Goal: Task Accomplishment & Management: Use online tool/utility

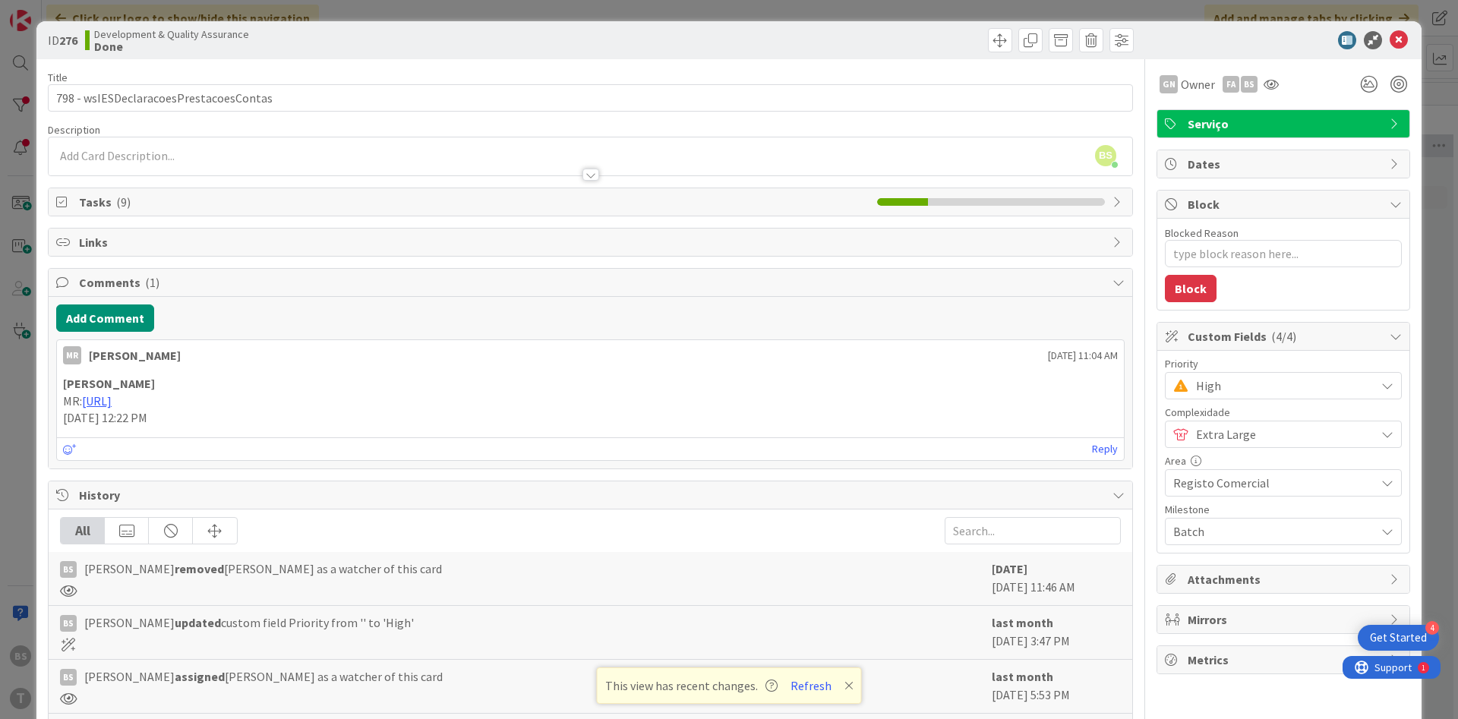
scroll to position [1640, 286]
click at [1411, 40] on div "ID 276 Development & Quality Assurance Done" at bounding box center [728, 40] width 1385 height 38
click at [1409, 40] on div at bounding box center [1275, 40] width 269 height 18
click at [1397, 43] on icon at bounding box center [1398, 40] width 18 height 18
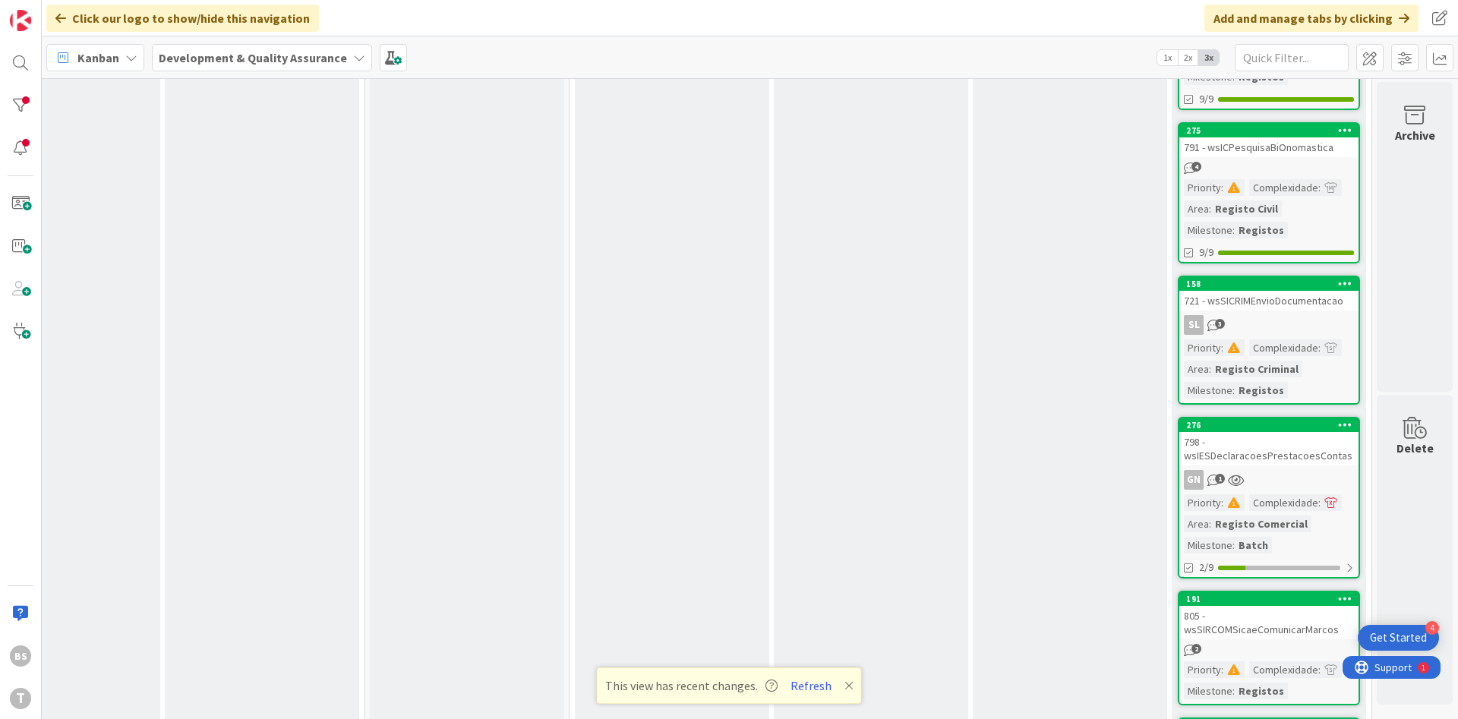
click at [1289, 316] on div "SL 3" at bounding box center [1268, 325] width 179 height 20
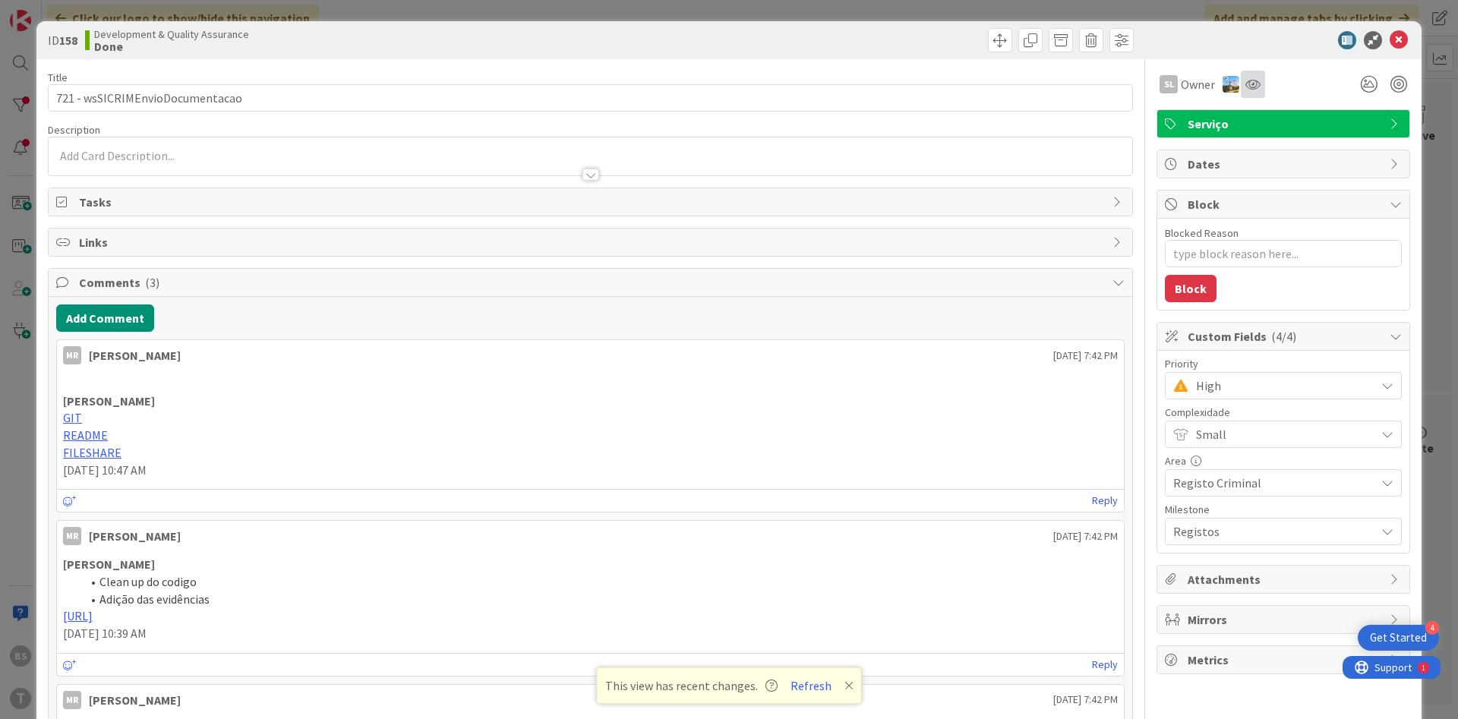
click at [1254, 89] on icon at bounding box center [1252, 84] width 15 height 12
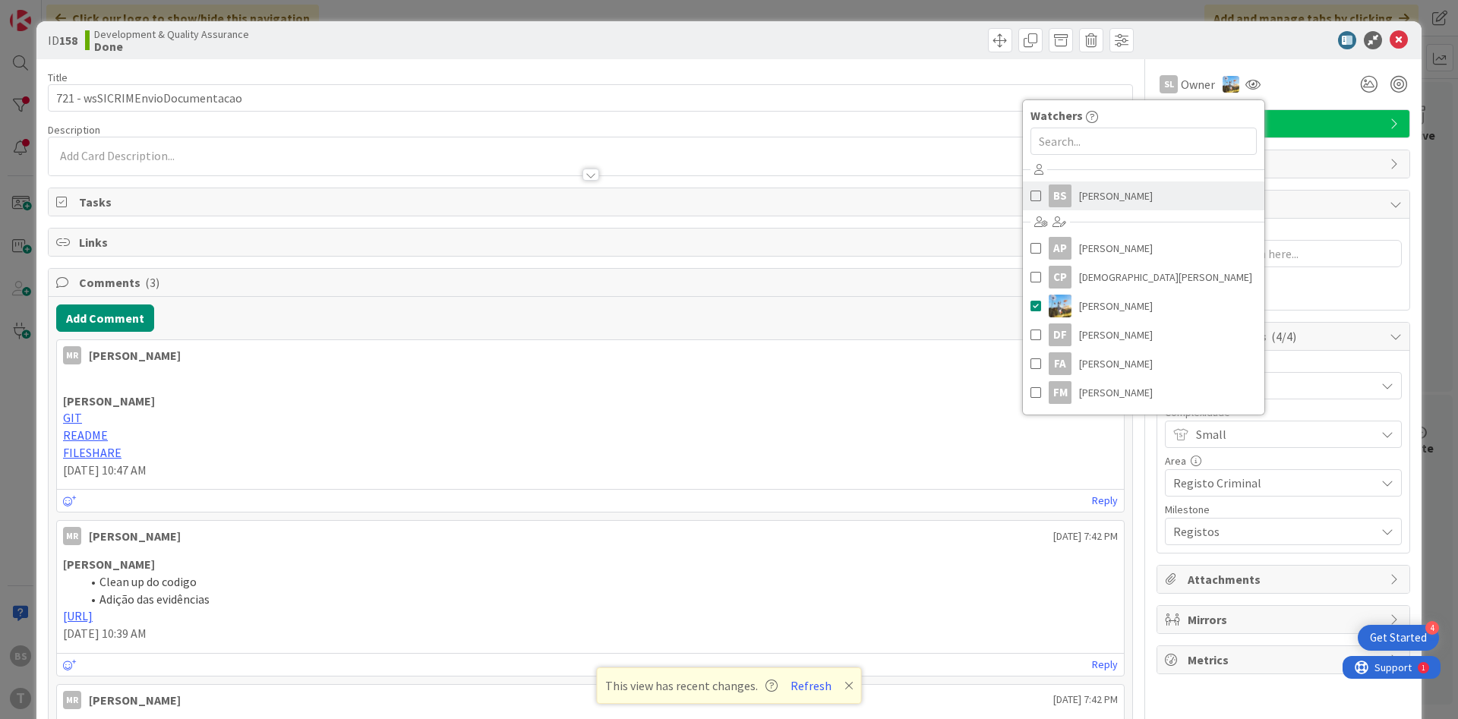
click at [1146, 200] on link "BS [PERSON_NAME]" at bounding box center [1143, 195] width 241 height 29
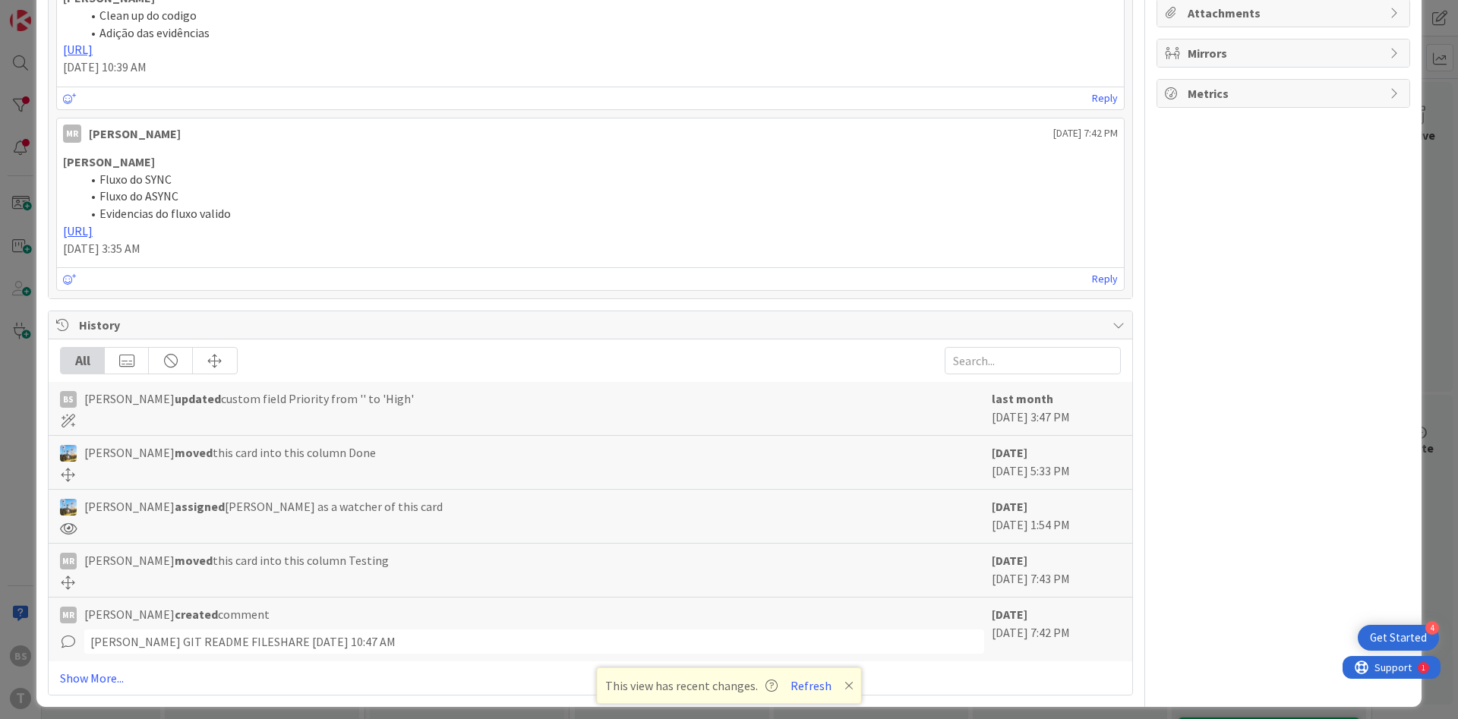
scroll to position [576, 0]
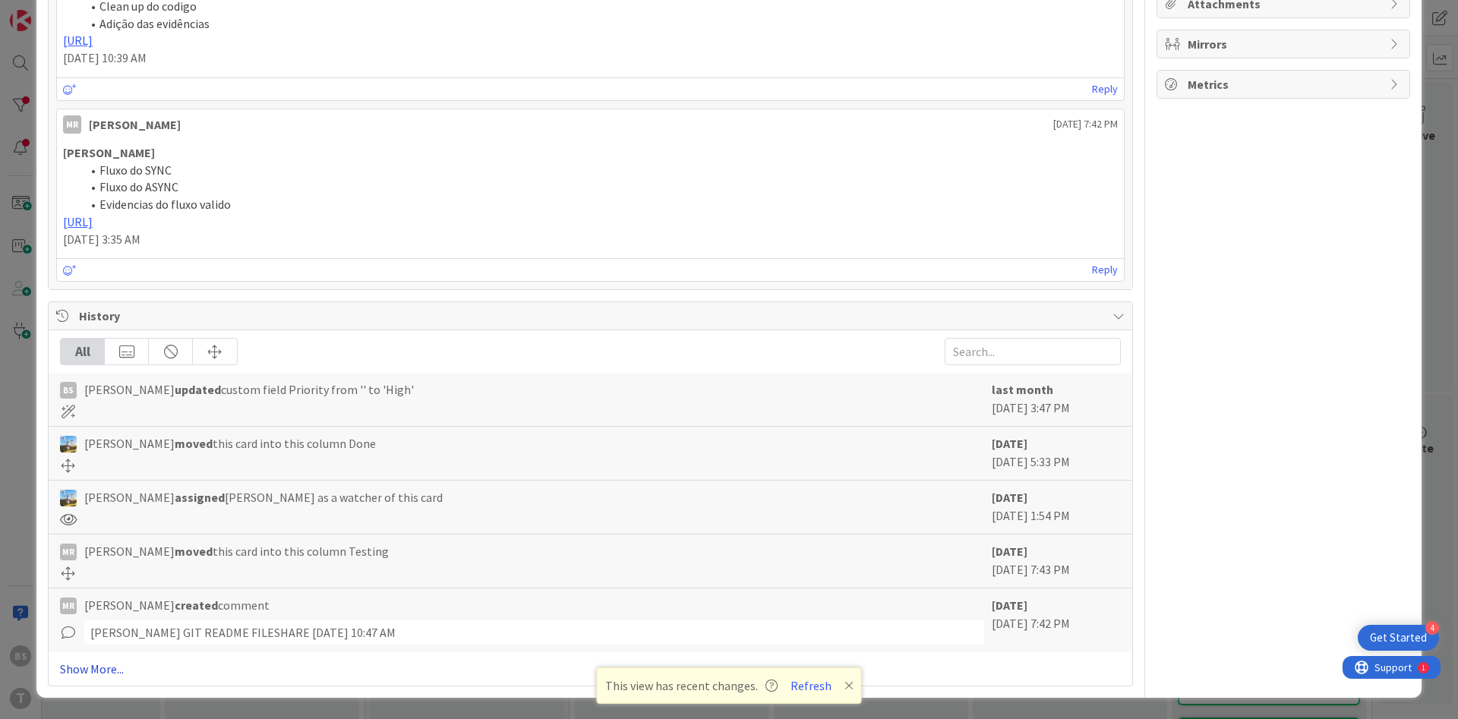
click at [80, 671] on link "Show More..." at bounding box center [590, 669] width 1061 height 18
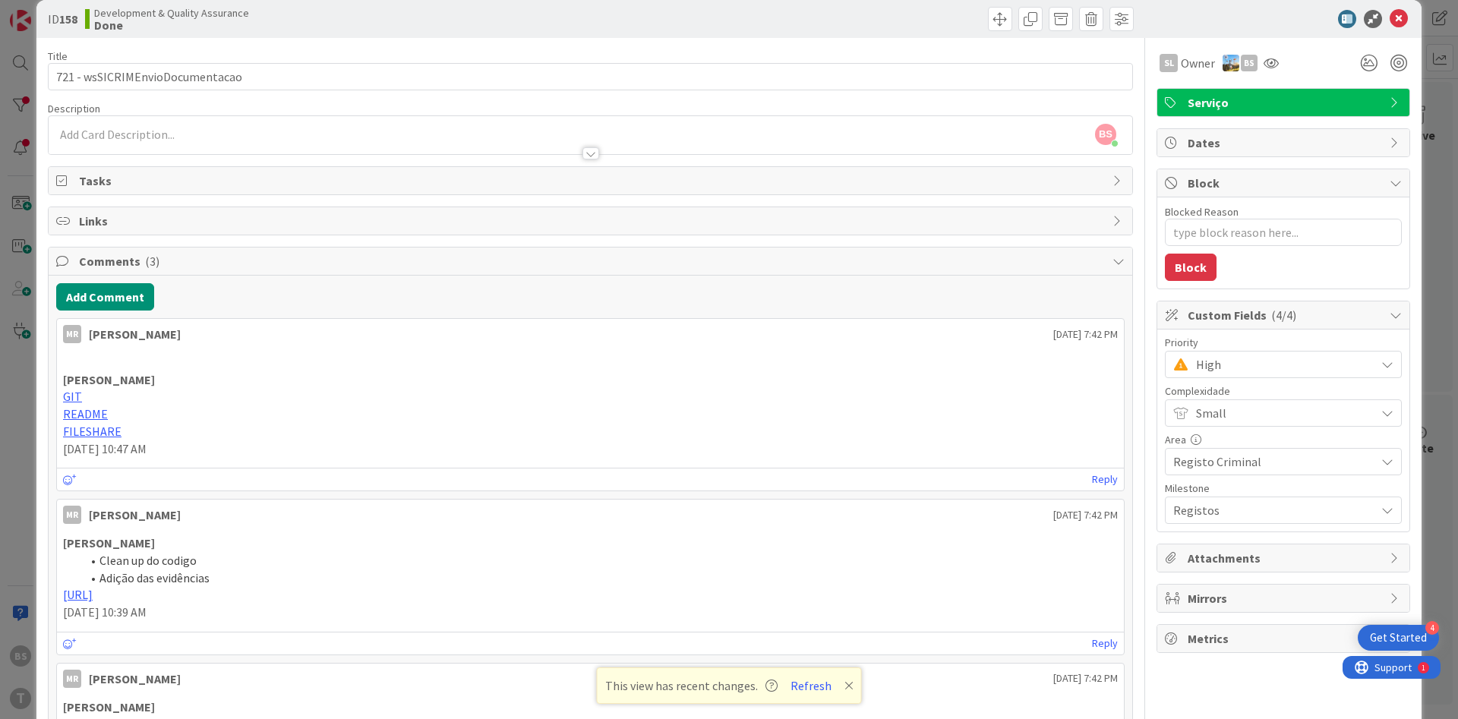
scroll to position [0, 0]
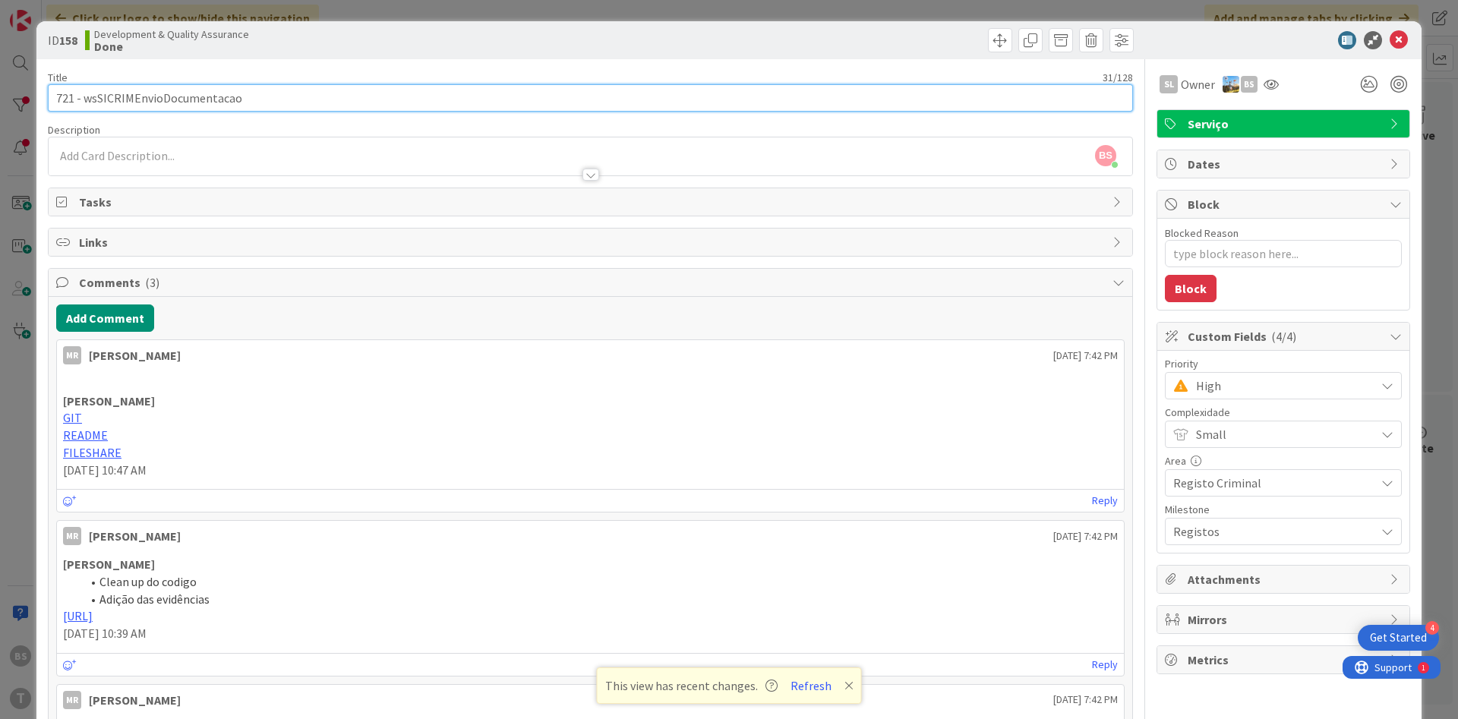
click at [225, 101] on input "721 - wsSICRIMEnvioDocumentacao" at bounding box center [590, 97] width 1085 height 27
click at [210, 100] on input "721 - wsSICRIMEnvioDocumentacao" at bounding box center [590, 97] width 1085 height 27
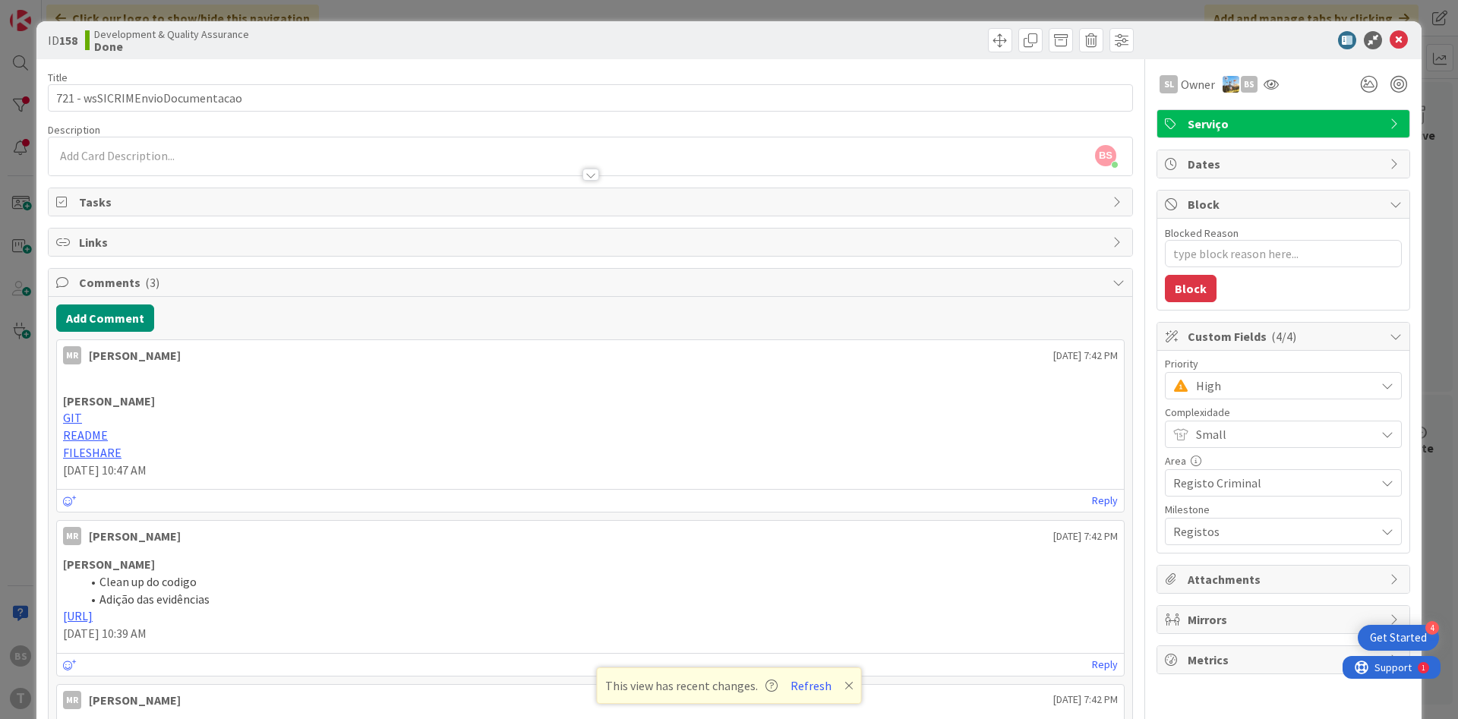
type textarea "x"
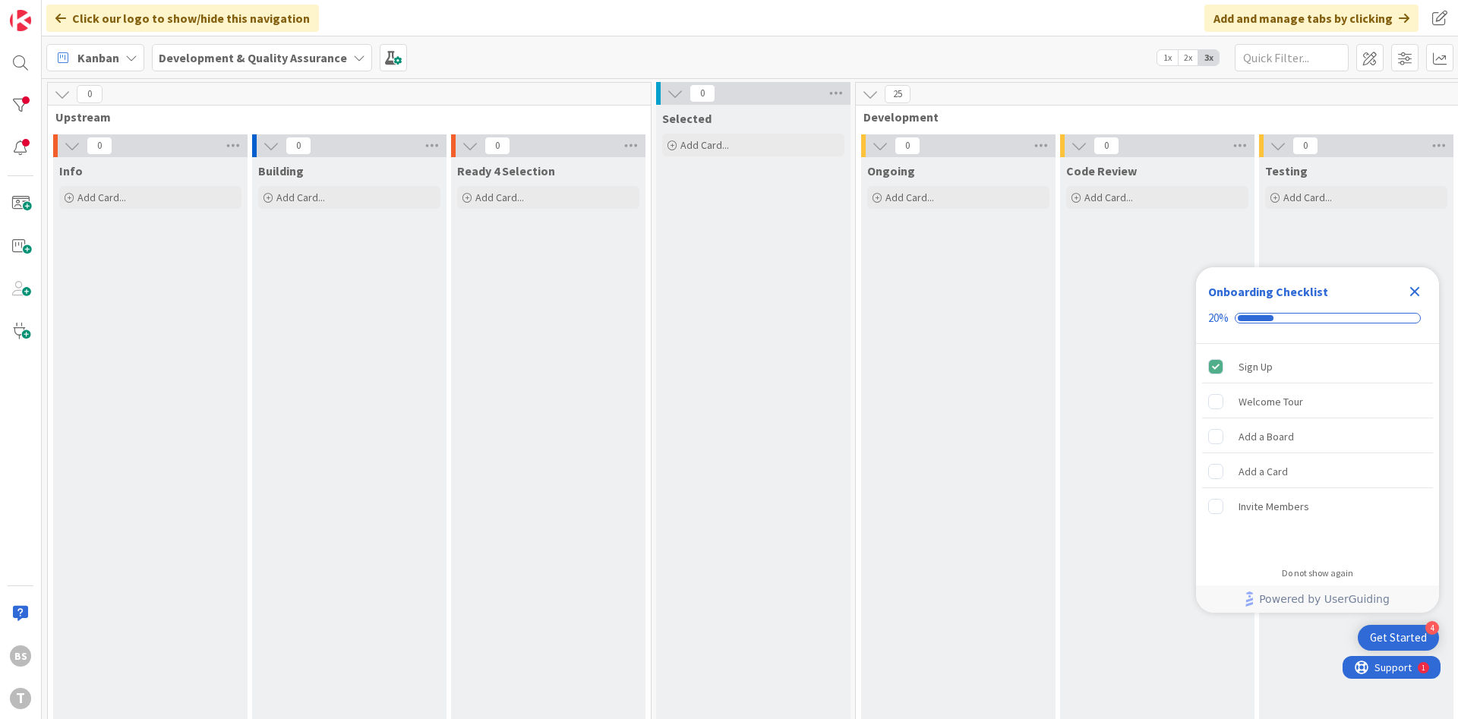
click at [21, 80] on div "BS T" at bounding box center [21, 359] width 42 height 719
click at [21, 69] on div at bounding box center [20, 63] width 30 height 30
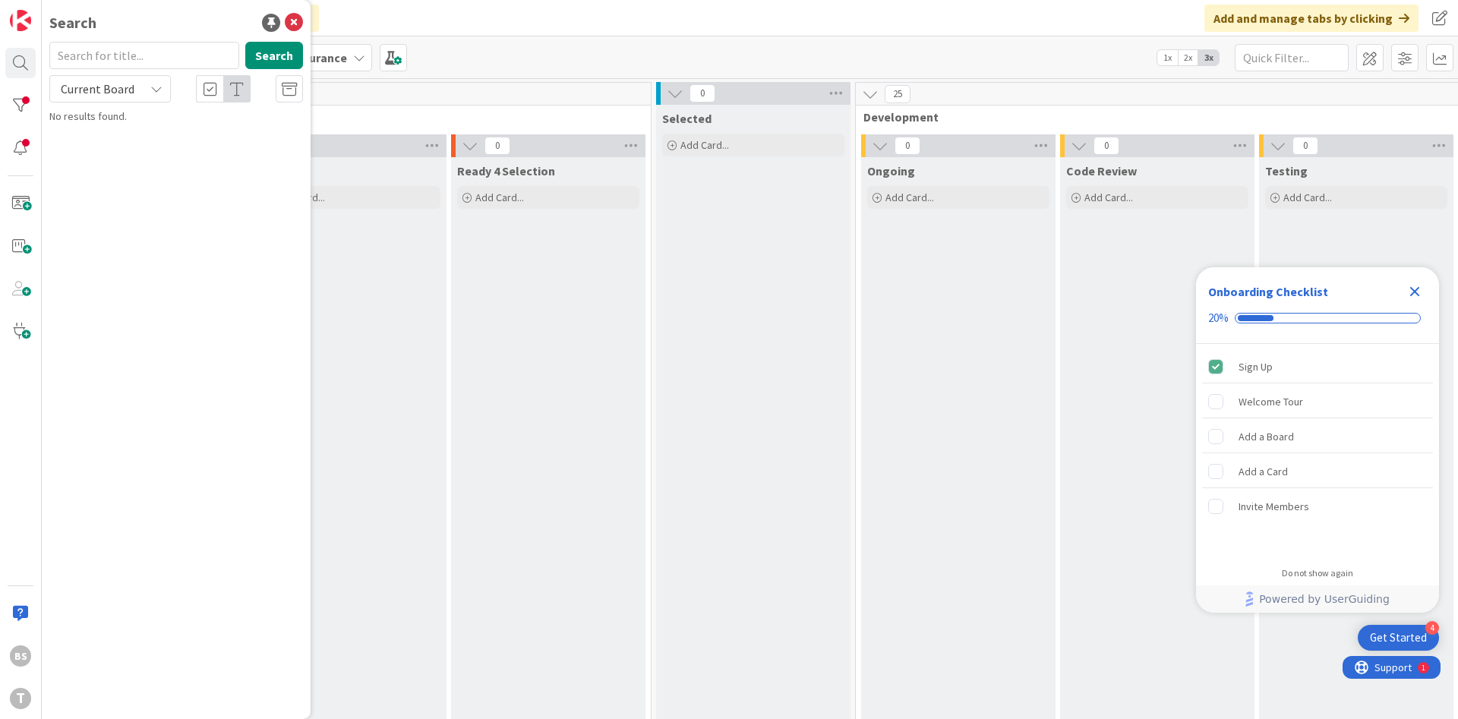
click at [135, 66] on input "text" at bounding box center [144, 55] width 190 height 27
type input "wssicrimenviodocumentacao"
click at [292, 59] on button "Search" at bounding box center [274, 55] width 58 height 27
click at [179, 140] on mark "wsSICRIMEnvioDocumentacao" at bounding box center [199, 134] width 142 height 16
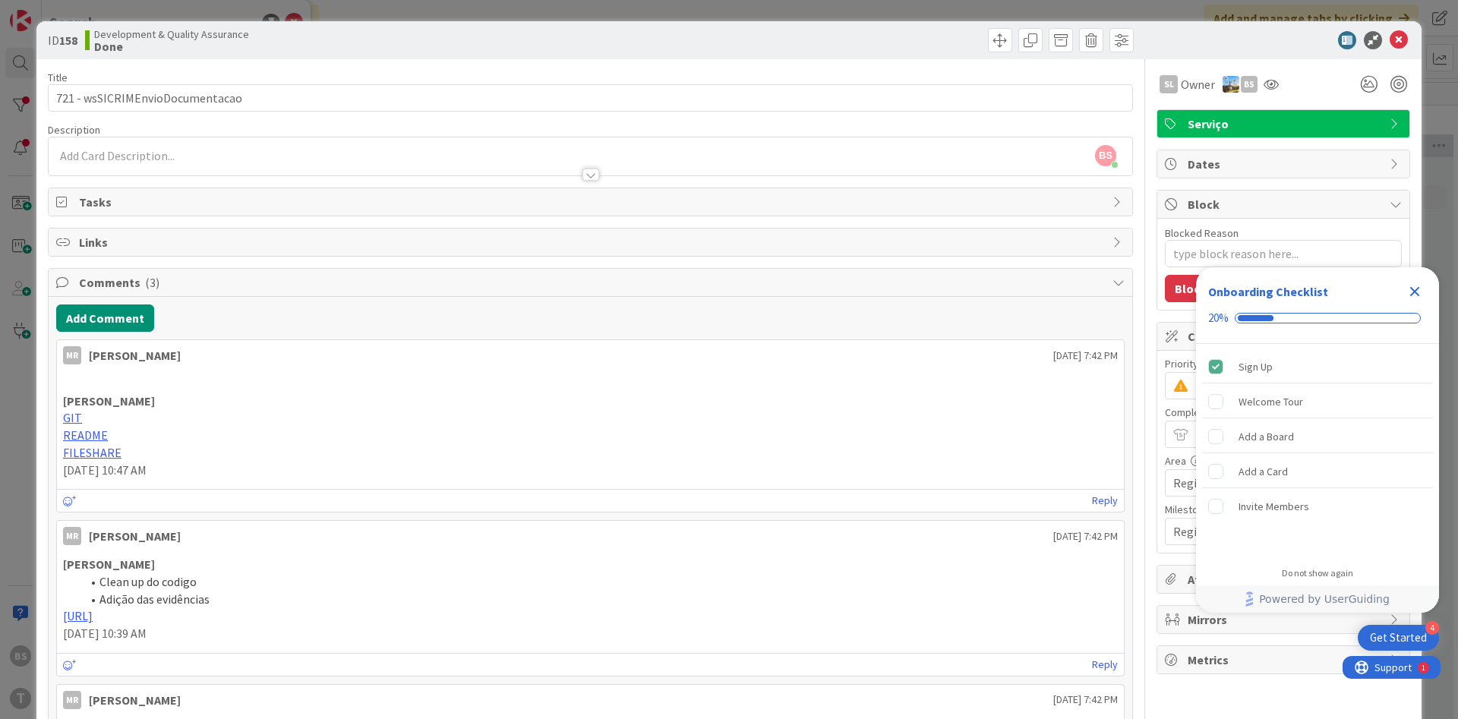
click at [1422, 289] on icon "Close Checklist" at bounding box center [1414, 291] width 18 height 18
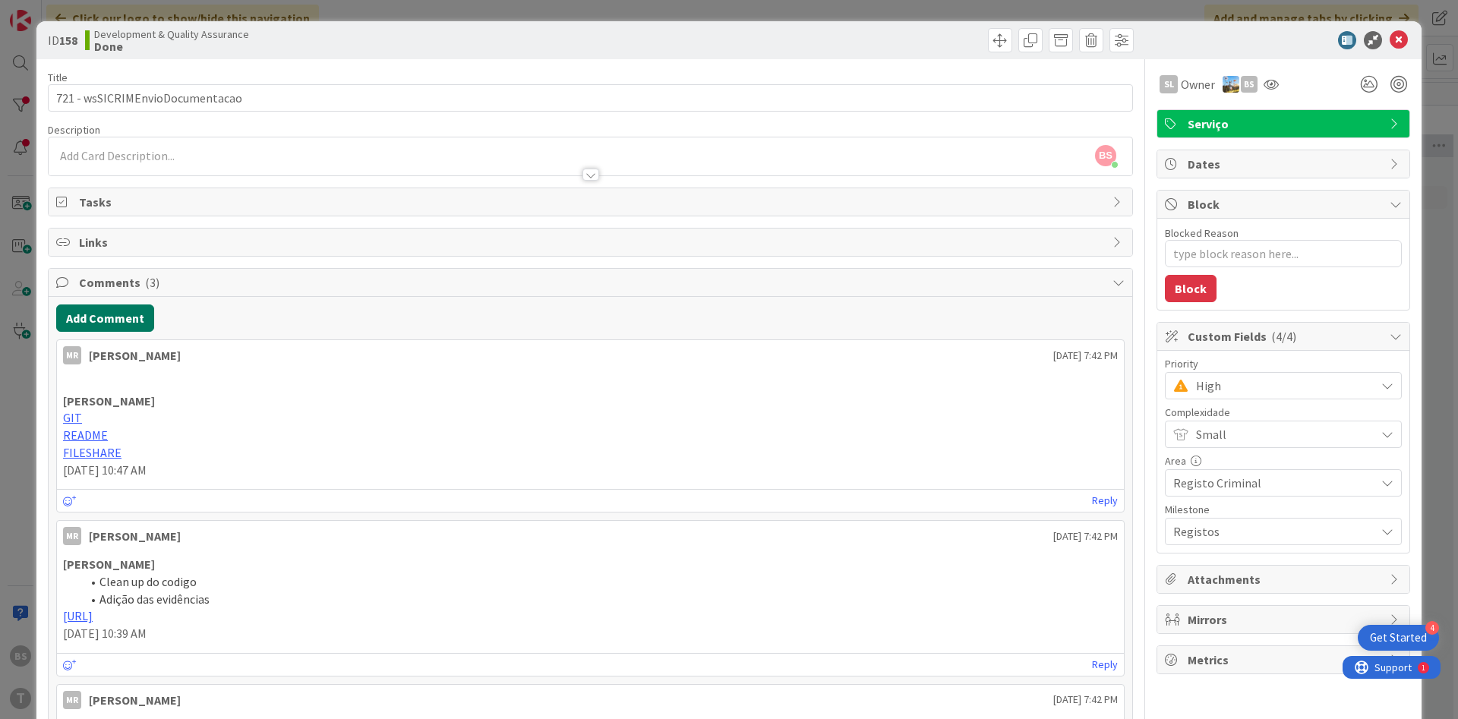
click at [139, 323] on button "Add Comment" at bounding box center [105, 317] width 98 height 27
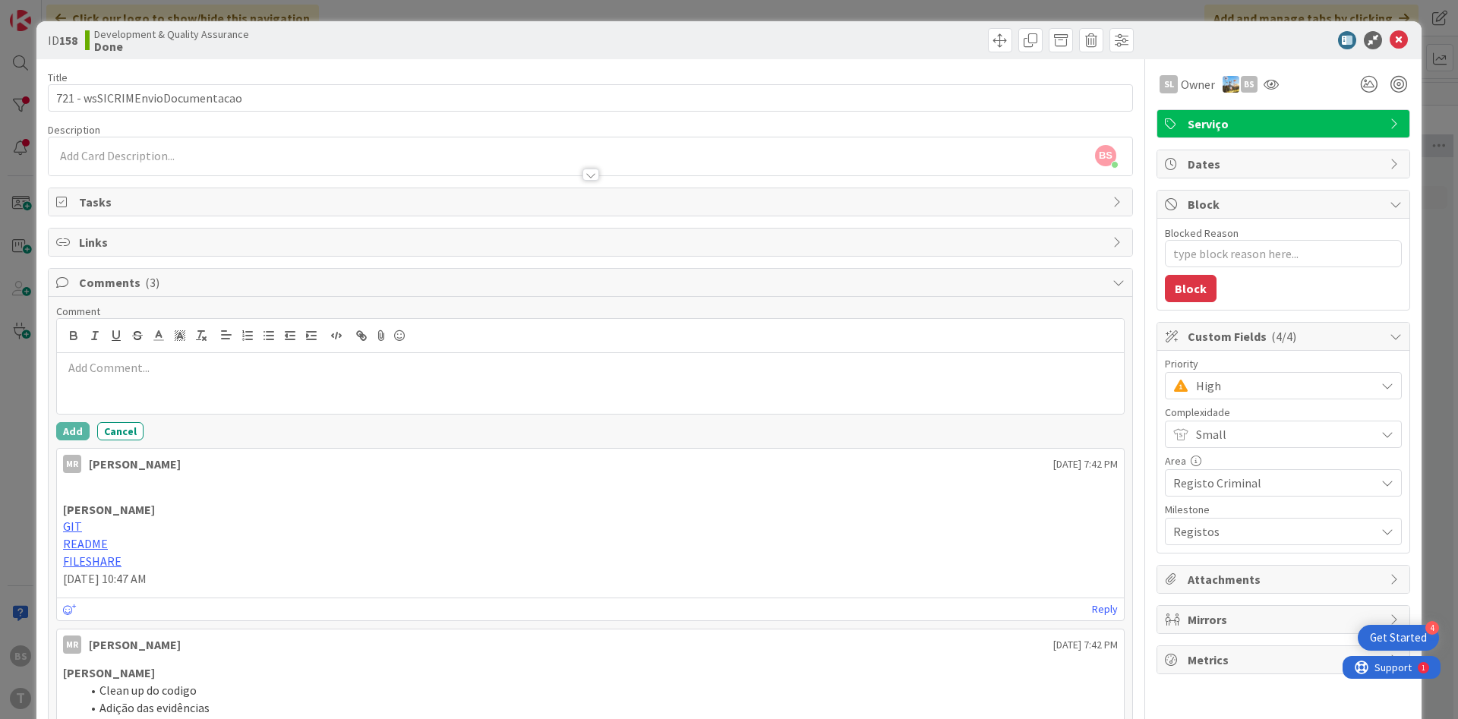
click at [167, 380] on div at bounding box center [590, 383] width 1067 height 61
click at [84, 427] on button "Add" at bounding box center [72, 431] width 33 height 18
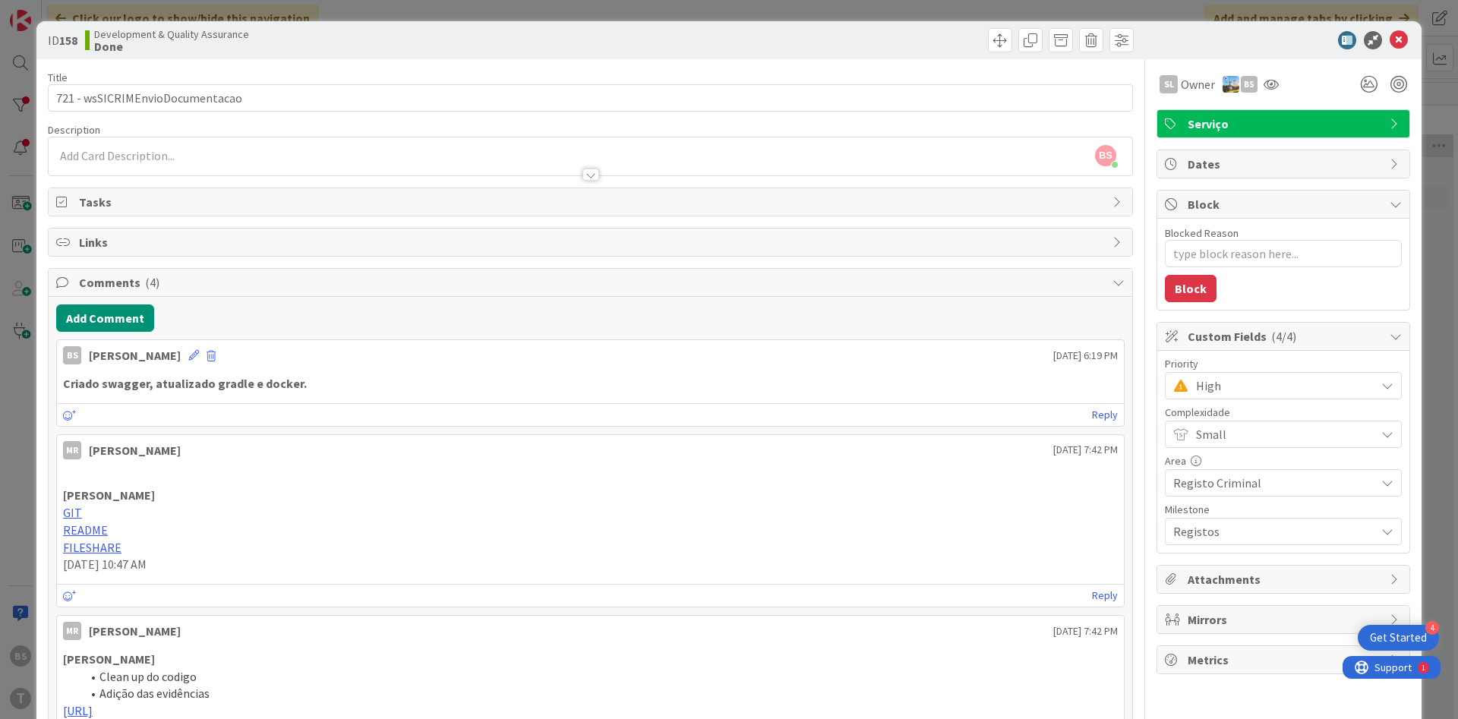
click at [1239, 393] on span "High" at bounding box center [1282, 385] width 172 height 21
click at [1232, 451] on span "Critical" at bounding box center [1304, 449] width 176 height 23
click at [1275, 82] on icon at bounding box center [1270, 84] width 15 height 12
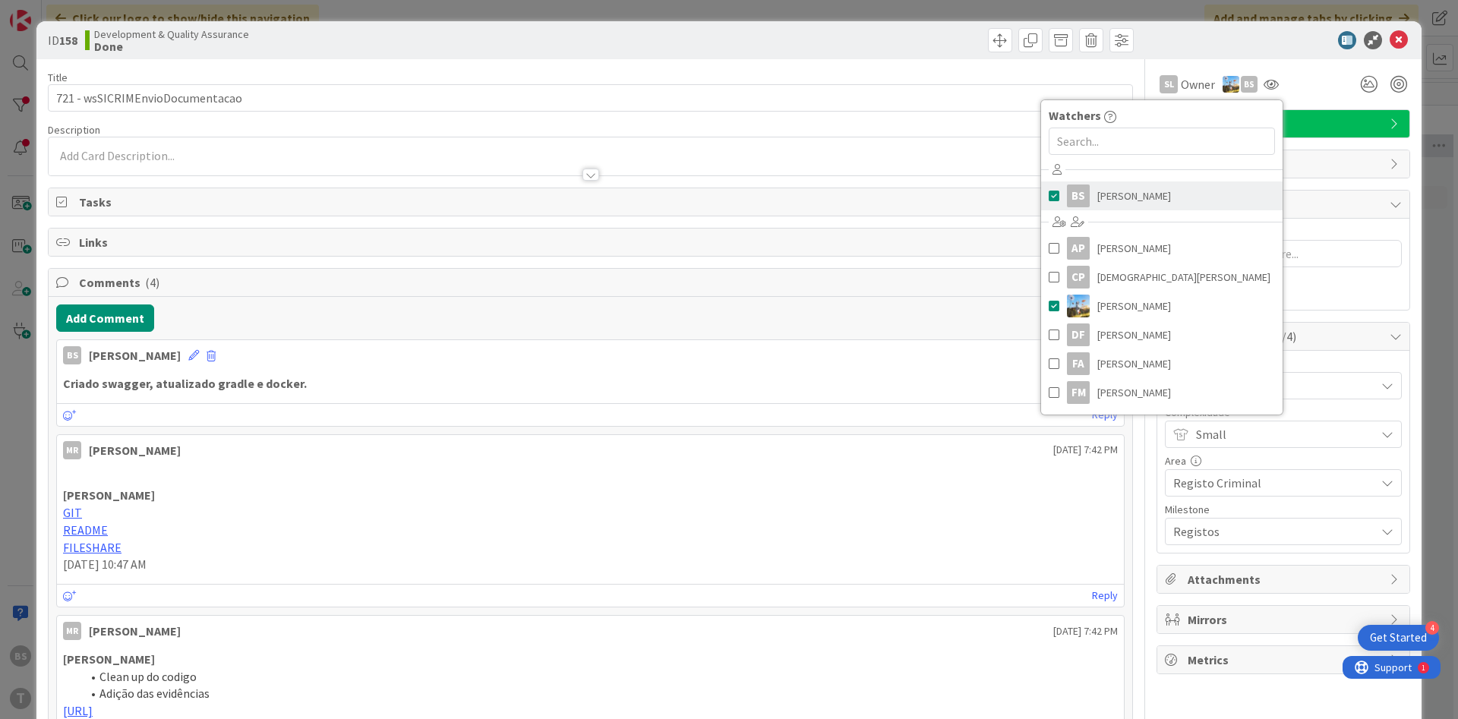
click at [1123, 191] on span "[PERSON_NAME]" at bounding box center [1134, 196] width 74 height 23
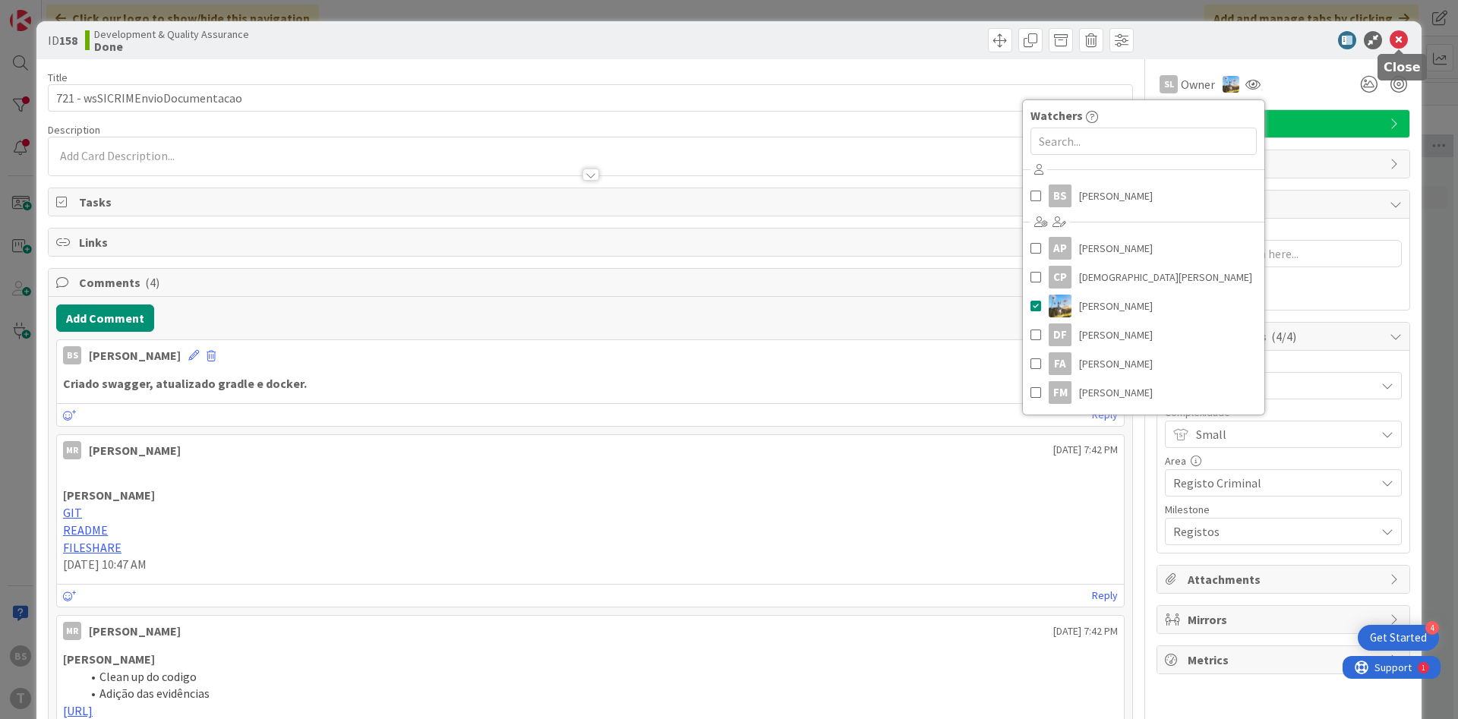
click at [1400, 36] on icon at bounding box center [1398, 40] width 18 height 18
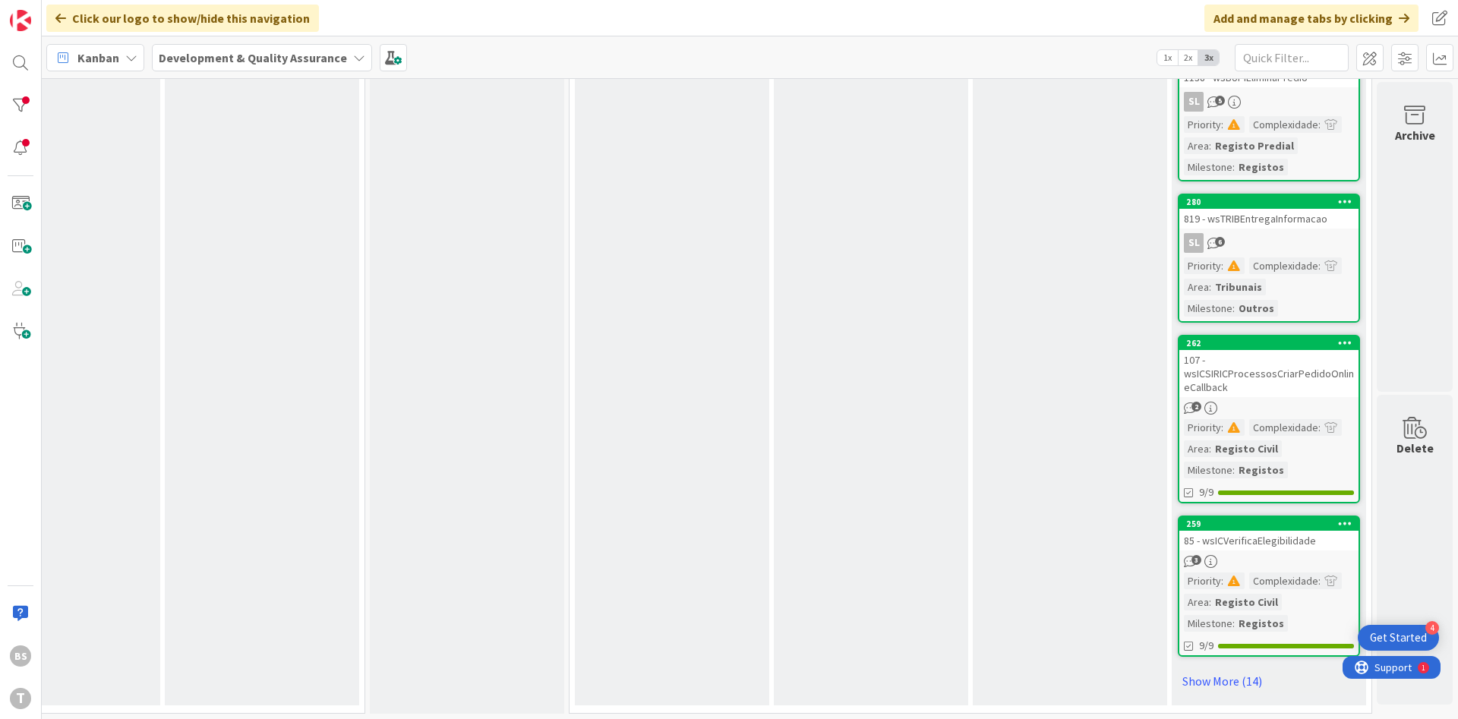
scroll to position [1096, 286]
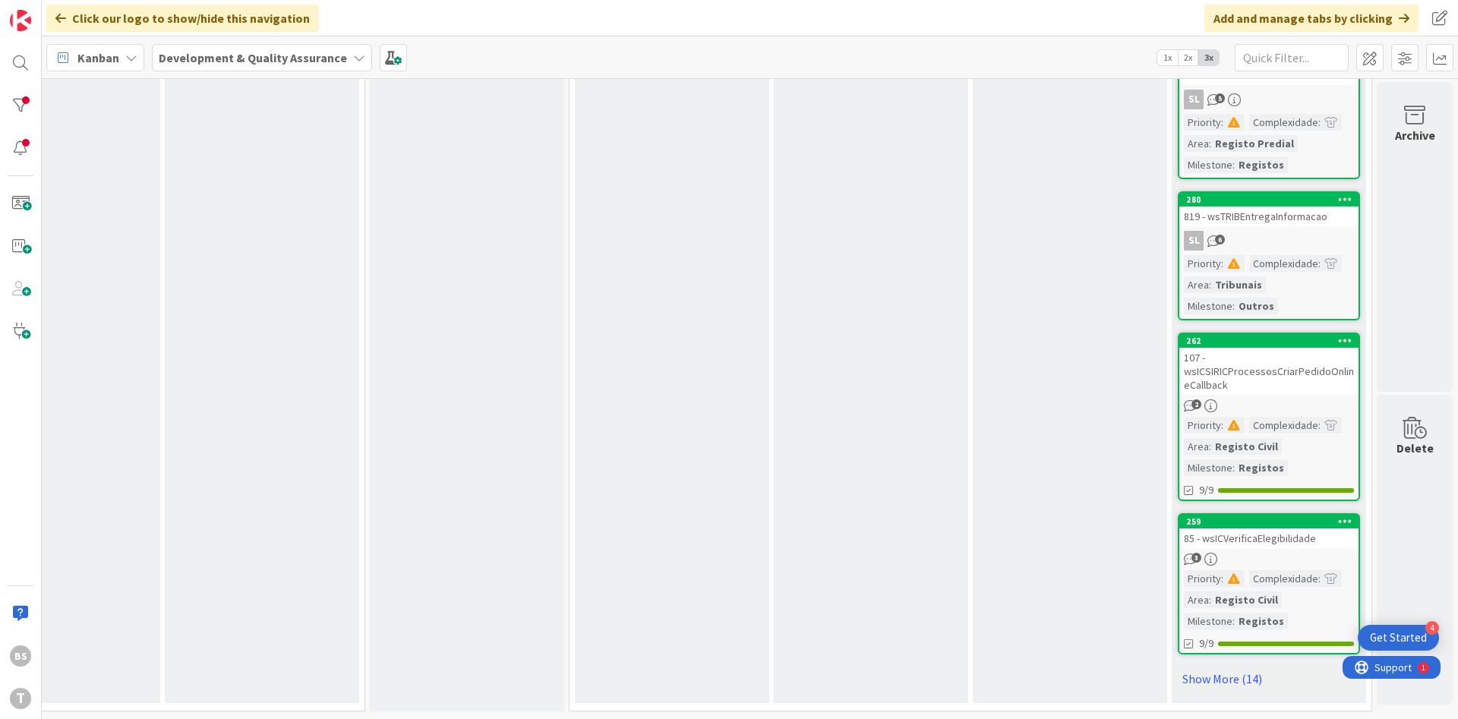
click at [1318, 370] on div "107 - wsICSIRICProcessosCriarPedidoOnlineCallback" at bounding box center [1268, 371] width 179 height 47
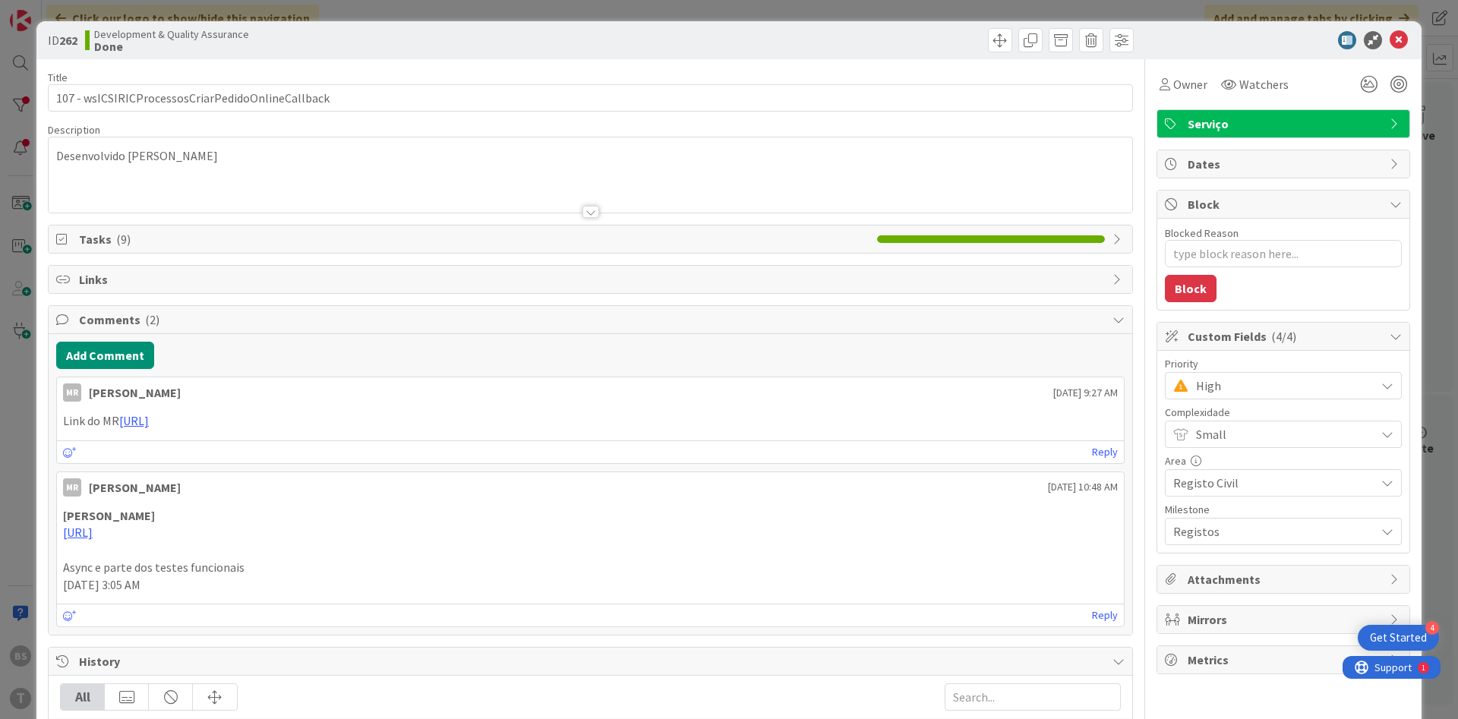
type textarea "x"
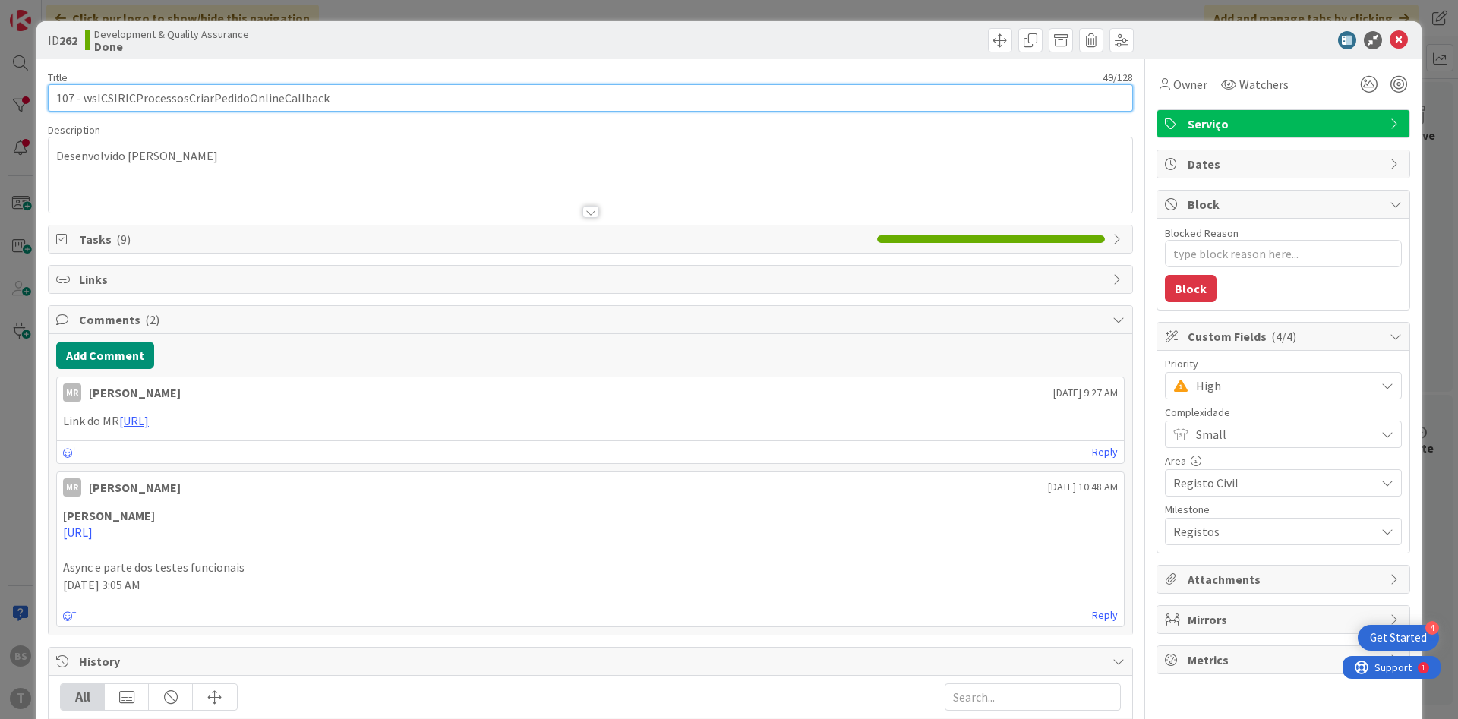
click at [266, 95] on input "107 - wsICSIRICProcessosCriarPedidoOnlineCallback" at bounding box center [590, 97] width 1085 height 27
click at [242, 105] on input "107 - wsICSIRICProcessosCriarPedidoOnlineCallback" at bounding box center [590, 97] width 1085 height 27
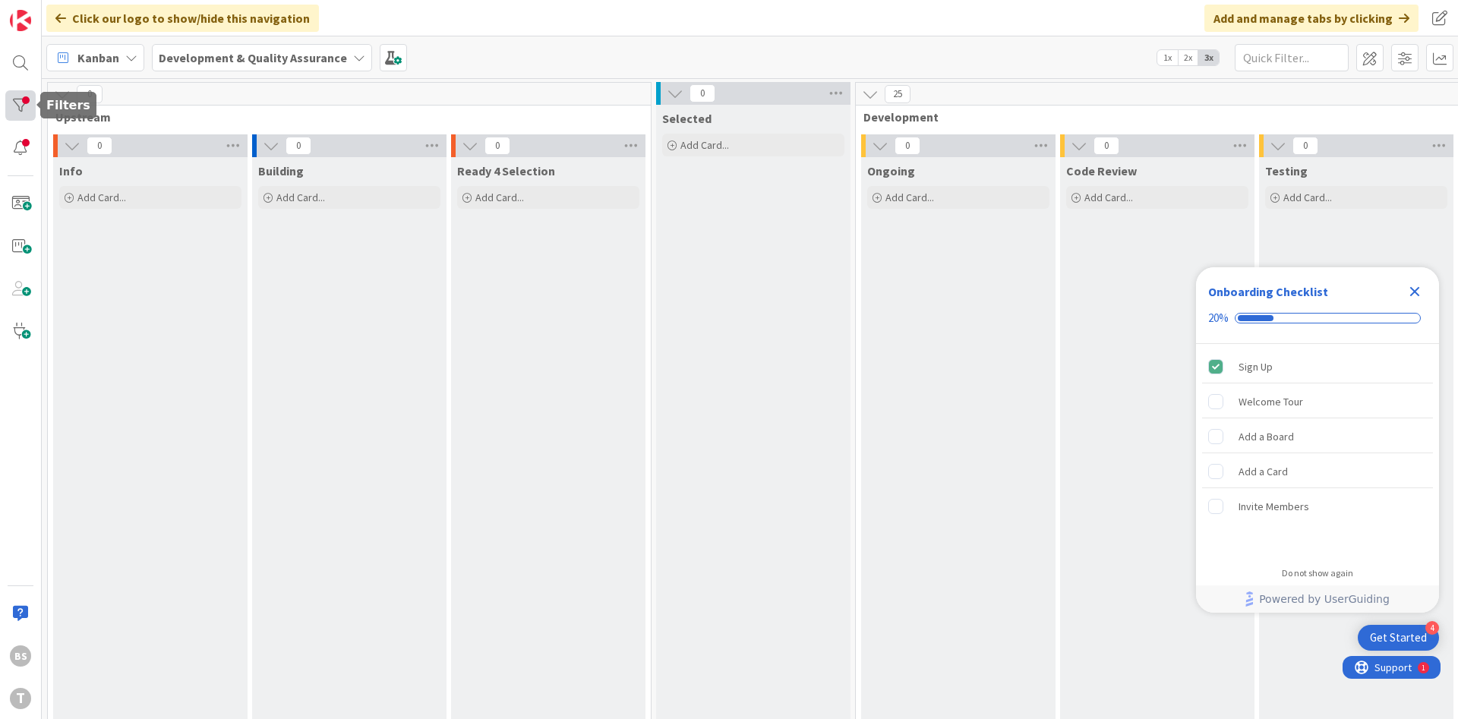
click at [11, 108] on div at bounding box center [20, 105] width 30 height 30
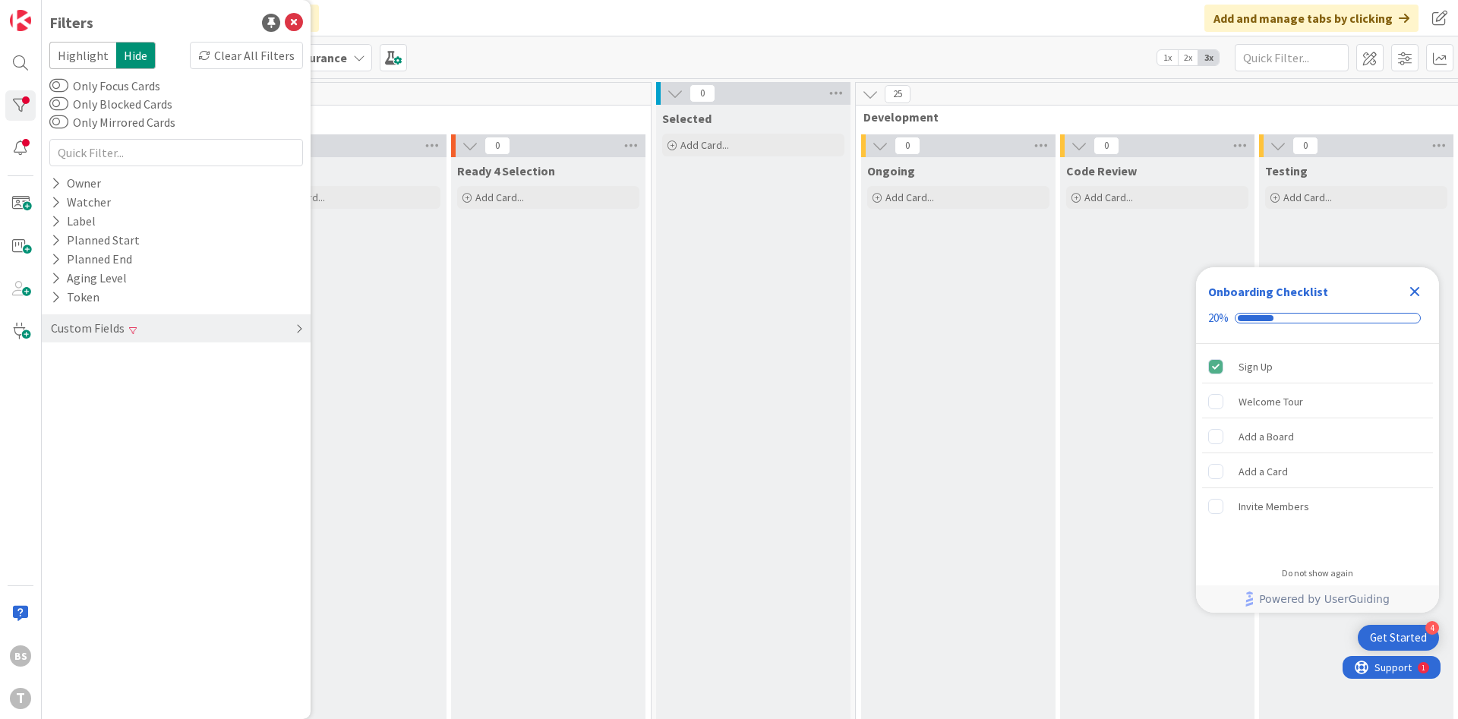
click at [137, 342] on div "Custom Fields" at bounding box center [176, 328] width 269 height 28
click at [125, 363] on div "Priority Clear" at bounding box center [176, 359] width 269 height 19
click at [47, 384] on div "Filters Highlight Hide Clear All Filters Only Focus Cards Only Blocked Cards On…" at bounding box center [176, 359] width 269 height 719
click at [55, 383] on icon at bounding box center [58, 382] width 11 height 11
click at [54, 402] on icon at bounding box center [58, 402] width 11 height 11
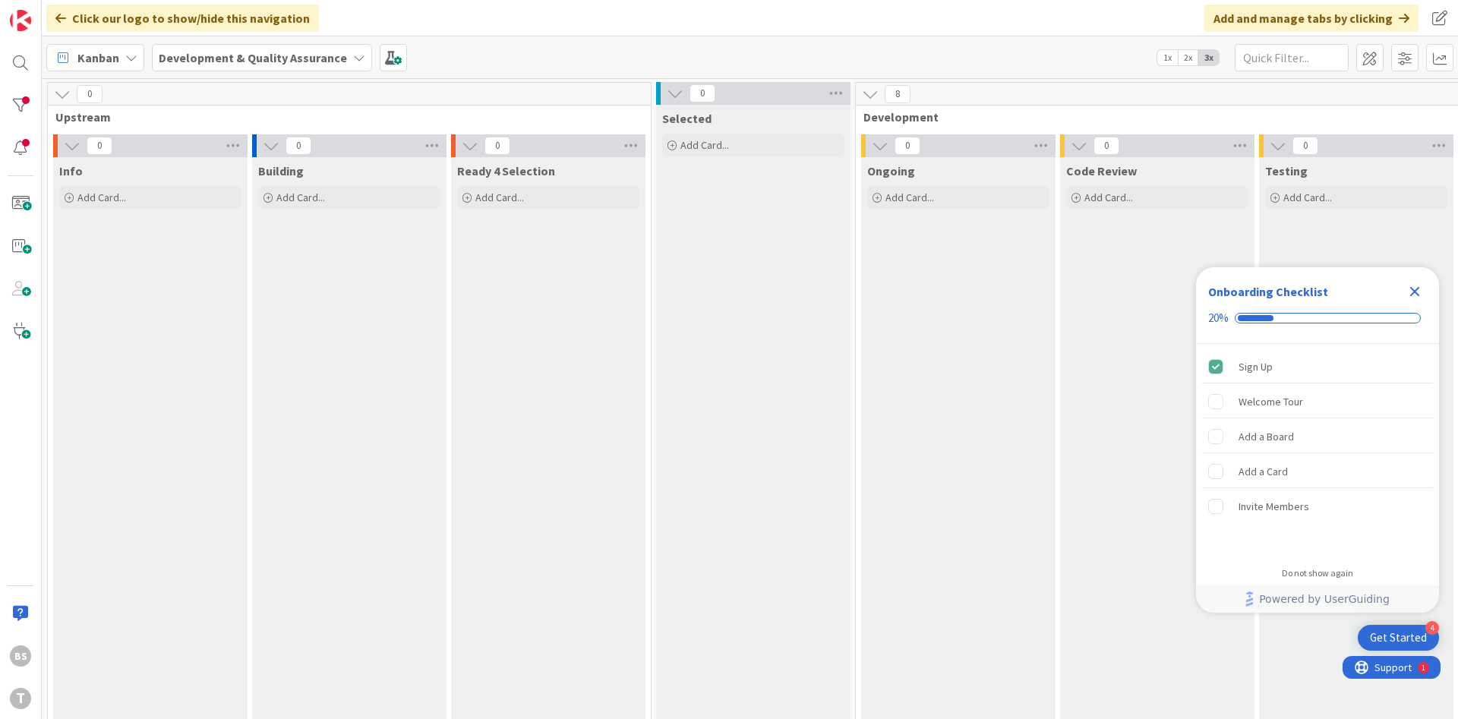
click at [1418, 299] on icon "Close Checklist" at bounding box center [1414, 291] width 18 height 18
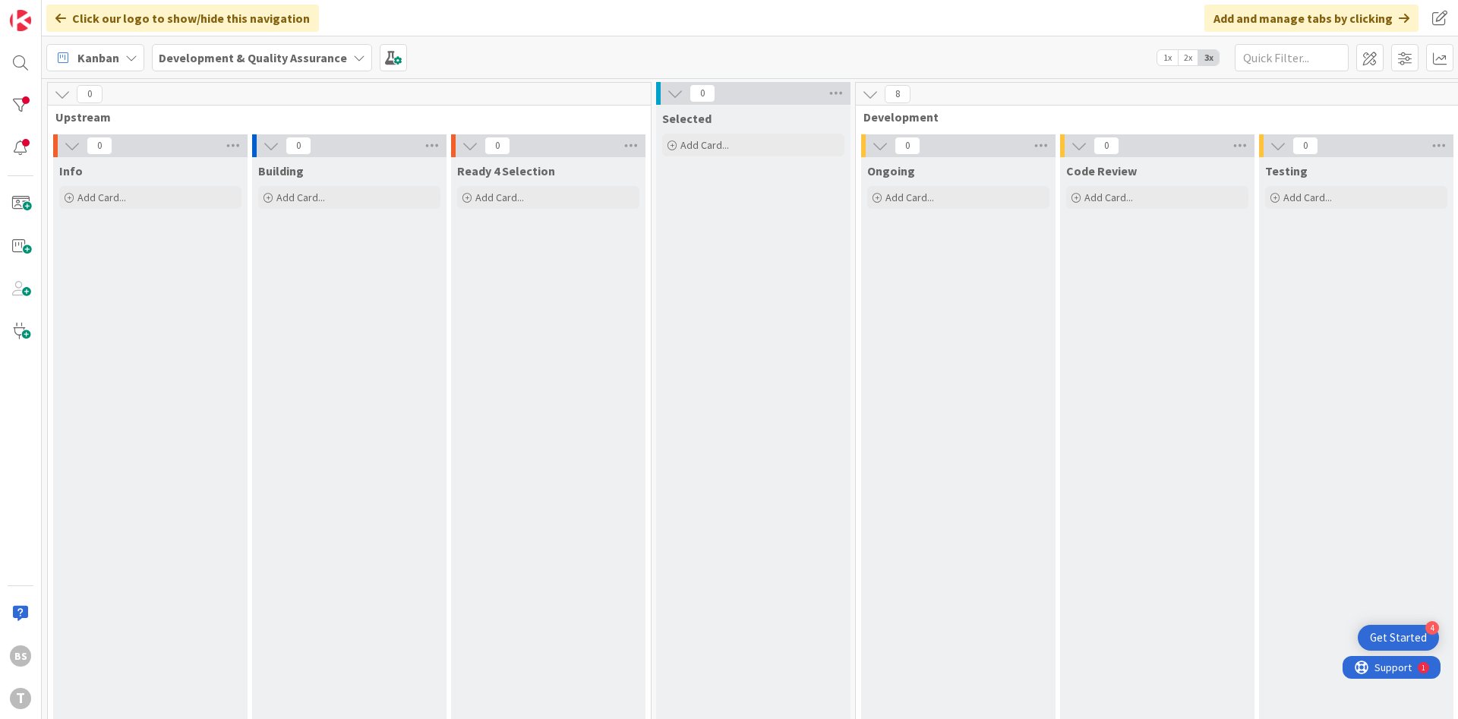
scroll to position [0, 286]
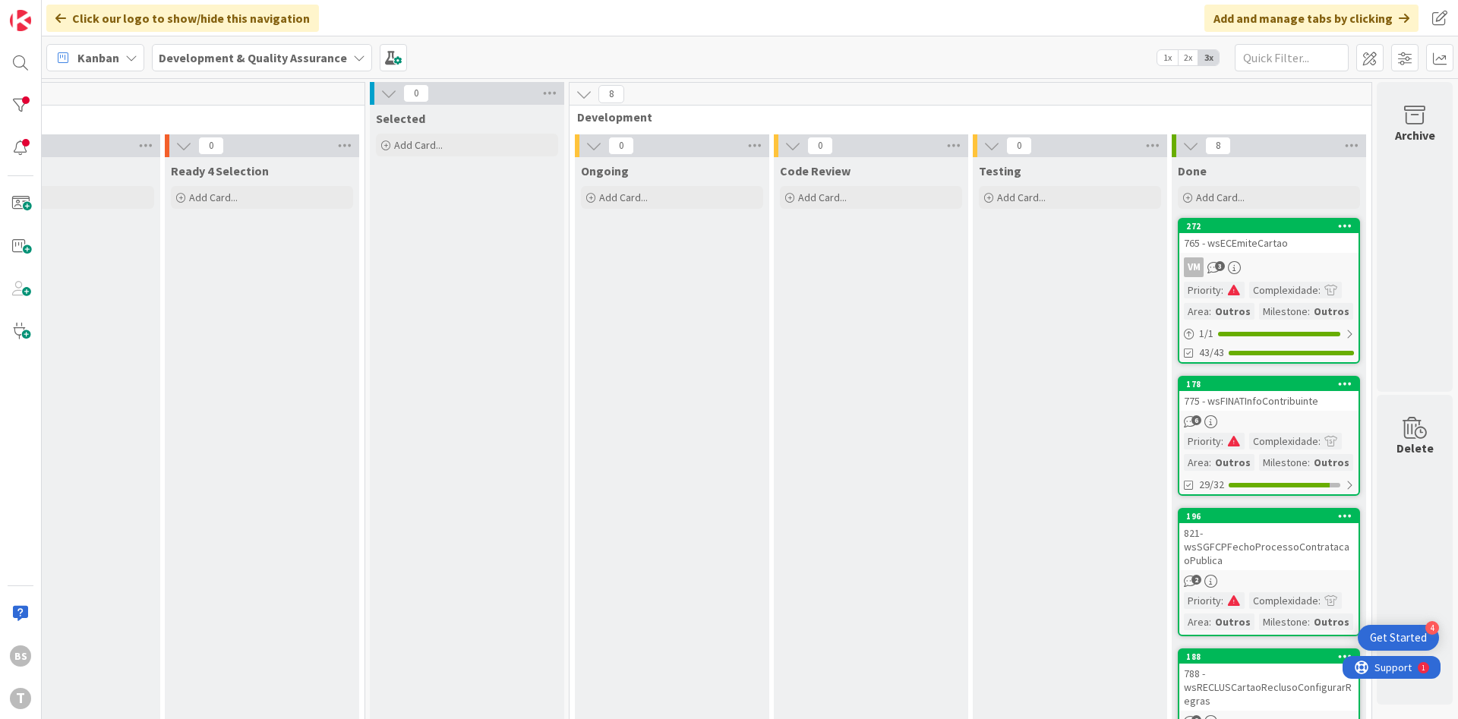
click at [1247, 237] on div "765 - wsECEmiteCartao" at bounding box center [1268, 243] width 179 height 20
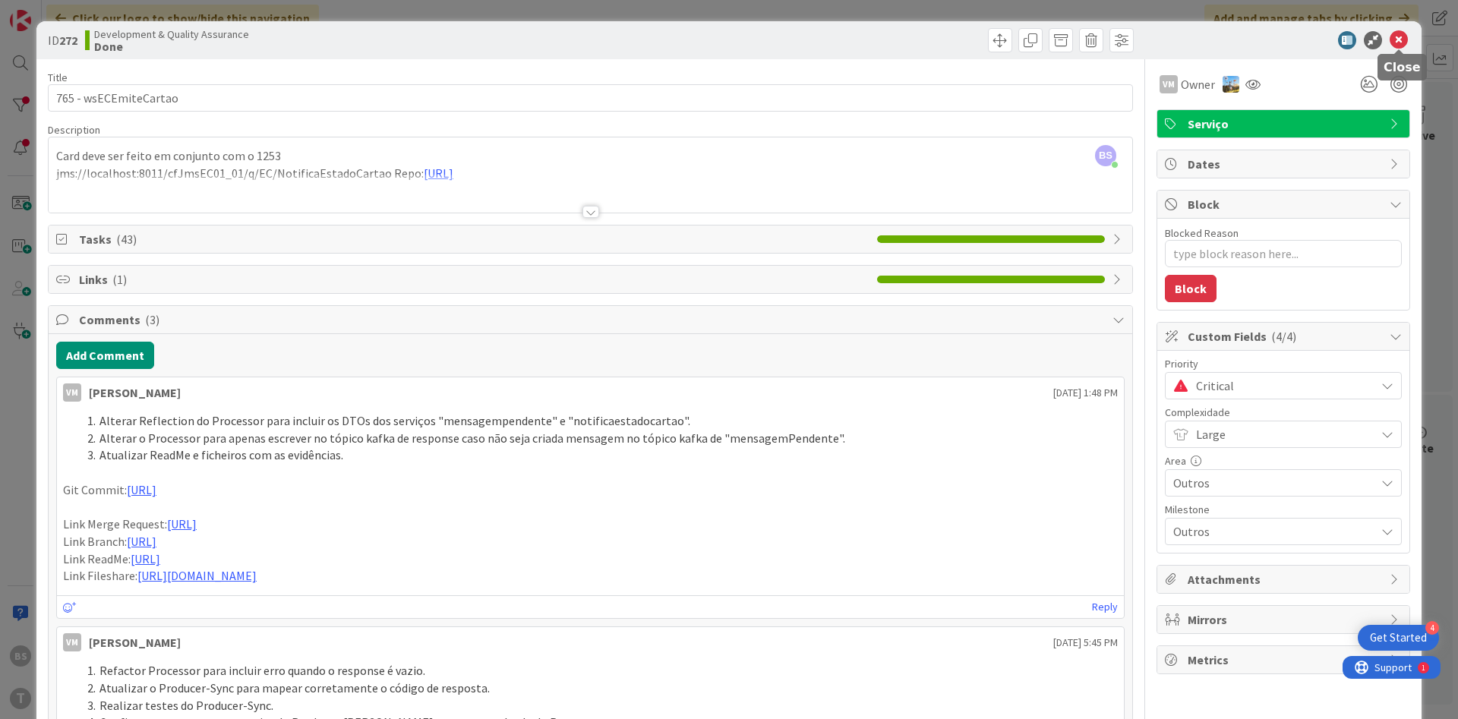
click at [1401, 44] on icon at bounding box center [1398, 40] width 18 height 18
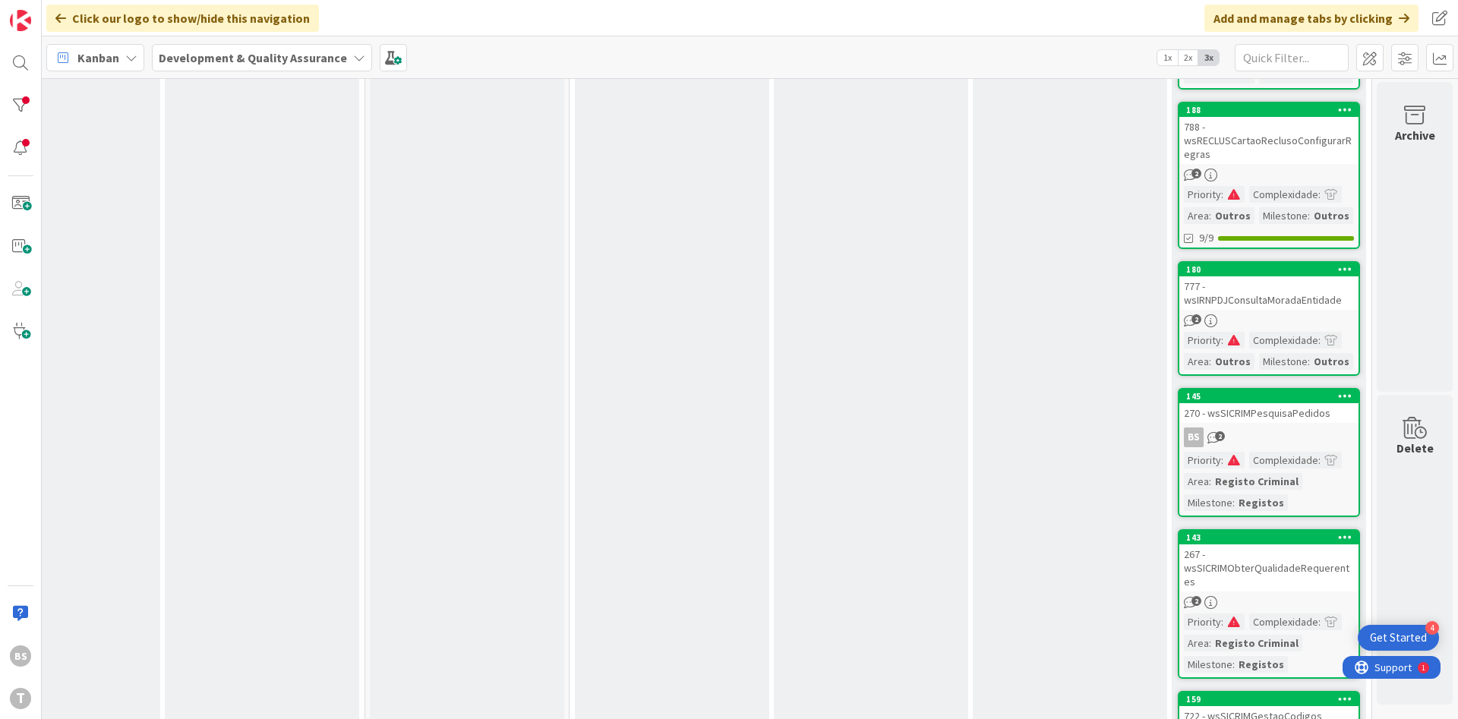
scroll to position [669, 286]
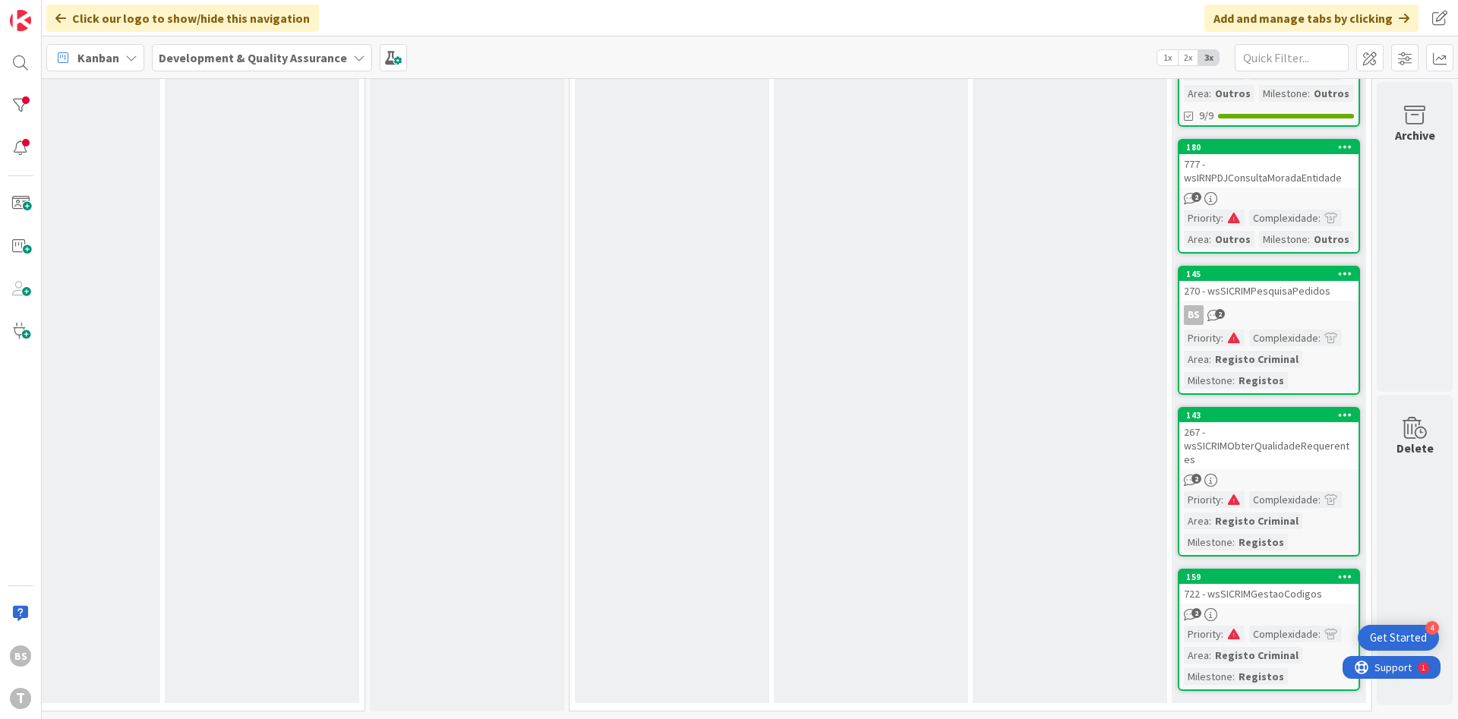
click at [1288, 448] on div "267 - wsSICRIMObterQualidadeRequerentes" at bounding box center [1268, 445] width 179 height 47
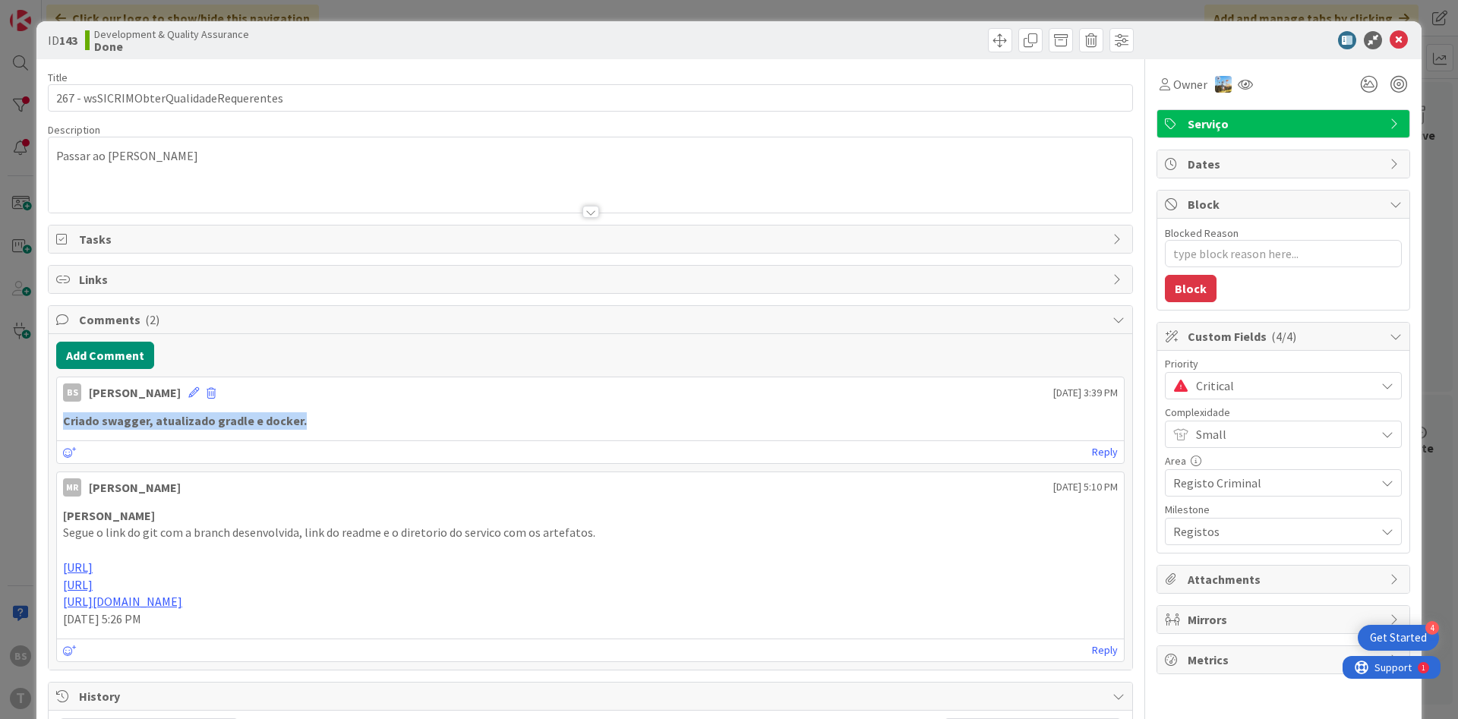
drag, startPoint x: 192, startPoint y: 420, endPoint x: 47, endPoint y: 421, distance: 145.0
click at [63, 421] on div "Criado swagger, atualizado gradle e docker." at bounding box center [590, 420] width 1055 height 17
copy strong "Criado swagger, atualizado gradle e docker."
type textarea "x"
